Goal: Task Accomplishment & Management: Use online tool/utility

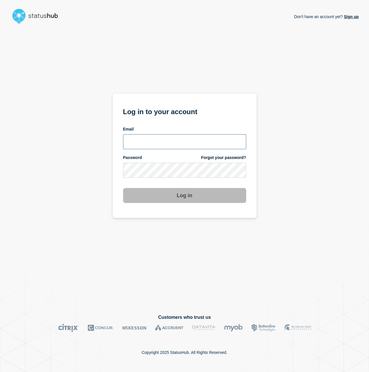
click at [156, 139] on input "email input" at bounding box center [184, 141] width 123 height 15
type input "[PERSON_NAME][EMAIL_ADDRESS][PERSON_NAME][DOMAIN_NAME]"
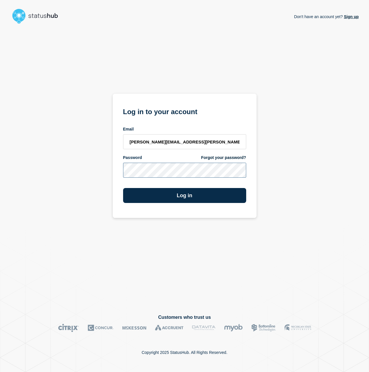
click at [123, 188] on button "Log in" at bounding box center [184, 195] width 123 height 15
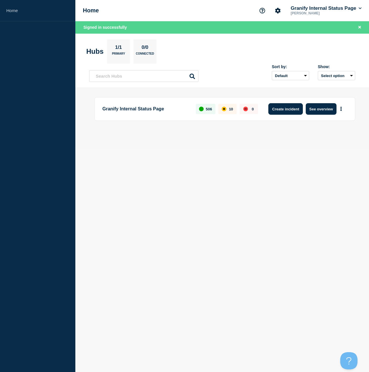
click at [271, 107] on button "Create incident" at bounding box center [285, 108] width 34 height 11
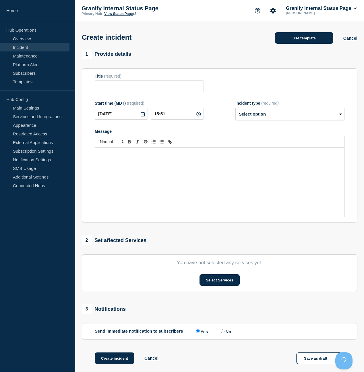
click at [308, 42] on button "Use template" at bounding box center [304, 37] width 58 height 11
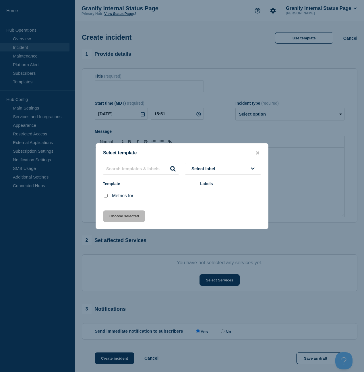
click at [106, 195] on input "Metrics for checkbox" at bounding box center [106, 196] width 4 height 4
checkbox input "true"
click at [115, 215] on button "Choose selected" at bounding box center [124, 215] width 42 height 11
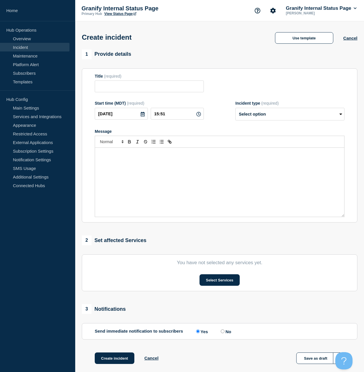
type input "Metrics for"
select select "monitoring"
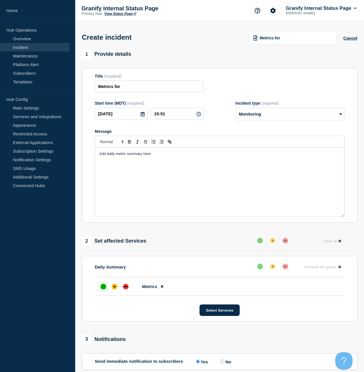
click at [164, 169] on div "Add daily metric summary here" at bounding box center [219, 182] width 249 height 69
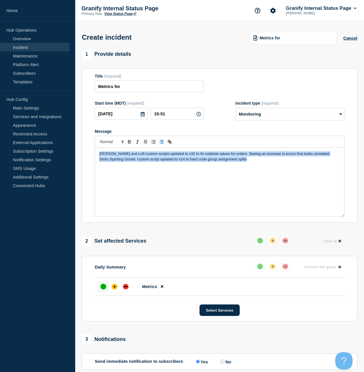
click at [161, 140] on line "Toggle bulleted list" at bounding box center [162, 140] width 3 height 0
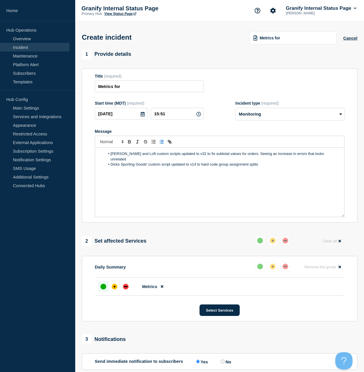
click at [138, 184] on div "Ann Taylor and Loft custom scripts updated to v32 to fix subtotal values for or…" at bounding box center [219, 182] width 249 height 69
click at [291, 159] on li "Ann Taylor and Loft custom scripts updated to v32 to fix subtotal values for or…" at bounding box center [222, 156] width 235 height 11
click at [294, 159] on li "Ann Taylor and Loft custom scripts updated to v32 to fix subtotal values for or…" at bounding box center [222, 156] width 235 height 11
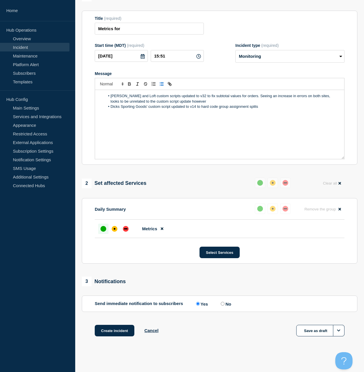
scroll to position [63, 0]
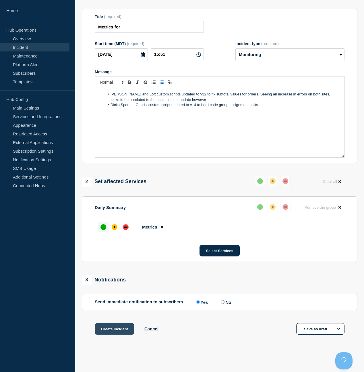
click at [118, 334] on button "Create incident" at bounding box center [115, 328] width 40 height 11
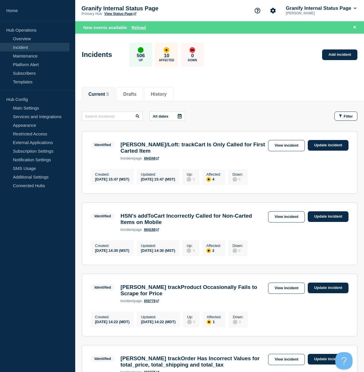
click at [76, 270] on main "All dates Filter Identified 4 Affected Ann Taylor/Loft: trackCart Is Only Calle…" at bounding box center [219, 294] width 289 height 386
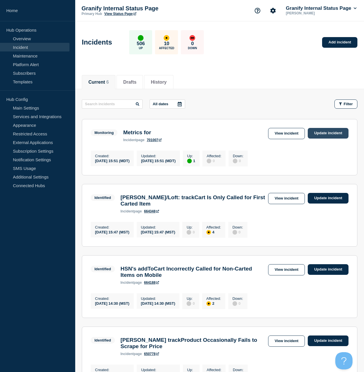
click at [329, 133] on link "Update incident" at bounding box center [328, 133] width 41 height 11
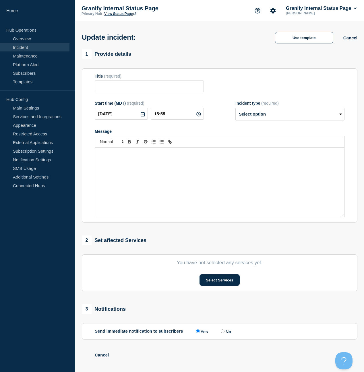
type input "Metrics for"
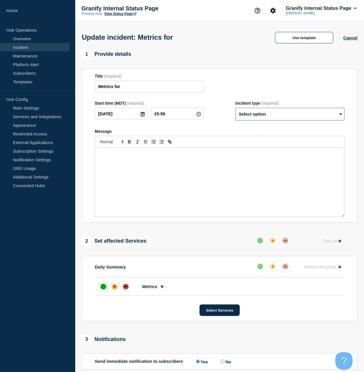
click at [263, 120] on select "Select option Investigating Identified Monitoring Resolved" at bounding box center [290, 114] width 109 height 13
select select "resolved"
click at [236, 112] on select "Select option Investigating Identified Monitoring Resolved" at bounding box center [290, 114] width 109 height 13
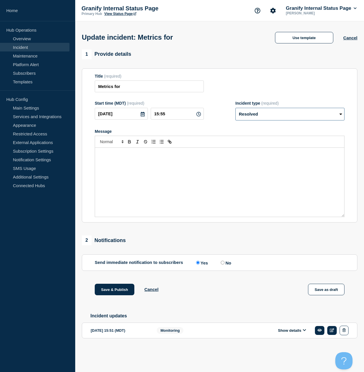
scroll to position [1, 0]
drag, startPoint x: 223, startPoint y: 267, endPoint x: 219, endPoint y: 268, distance: 4.6
click at [223, 264] on input "No" at bounding box center [223, 263] width 4 height 4
radio input "true"
radio input "false"
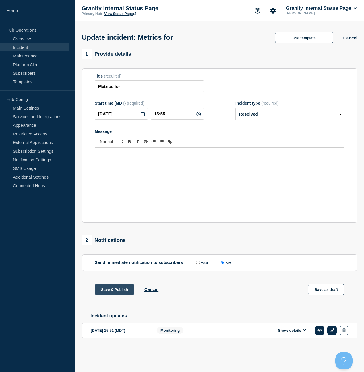
click at [120, 293] on button "Save & Publish" at bounding box center [115, 289] width 40 height 11
